Goal: Task Accomplishment & Management: Complete application form

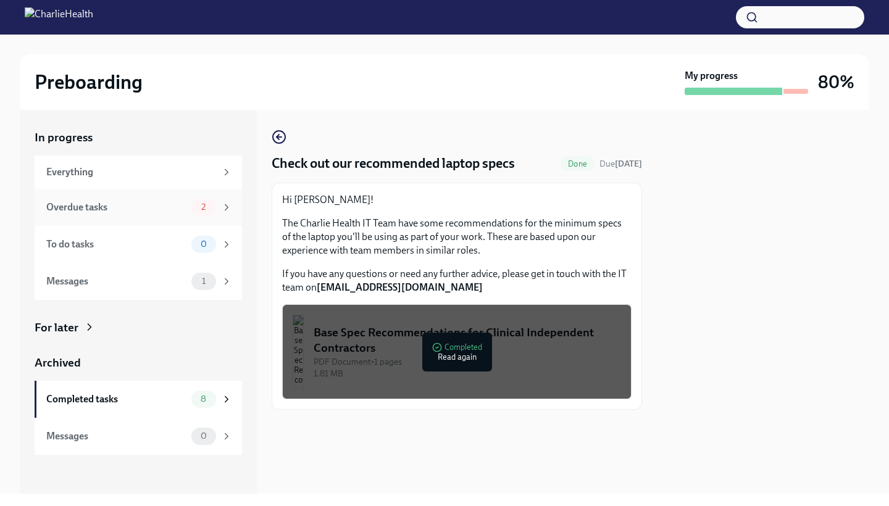
click at [213, 209] on span "2" at bounding box center [203, 207] width 19 height 9
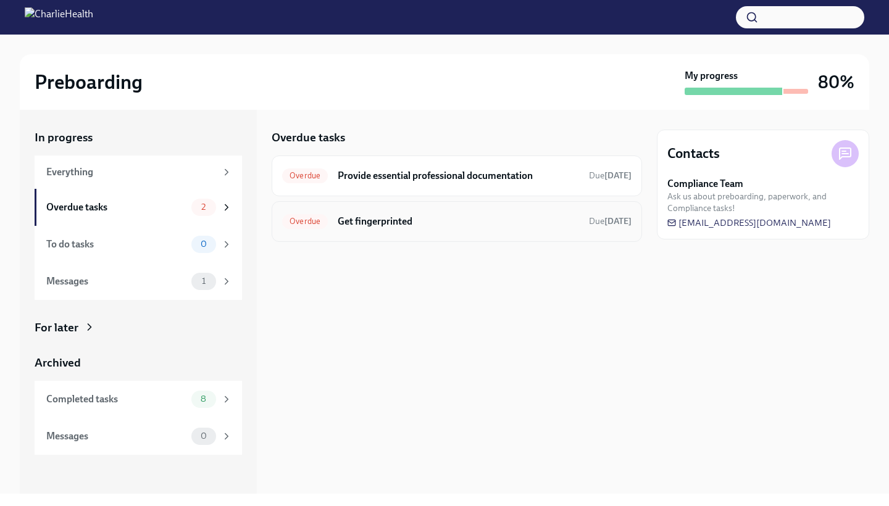
click at [393, 227] on h6 "Get fingerprinted" at bounding box center [458, 222] width 241 height 14
click at [419, 180] on h6 "Provide essential professional documentation" at bounding box center [458, 176] width 241 height 14
